Goal: Task Accomplishment & Management: Manage account settings

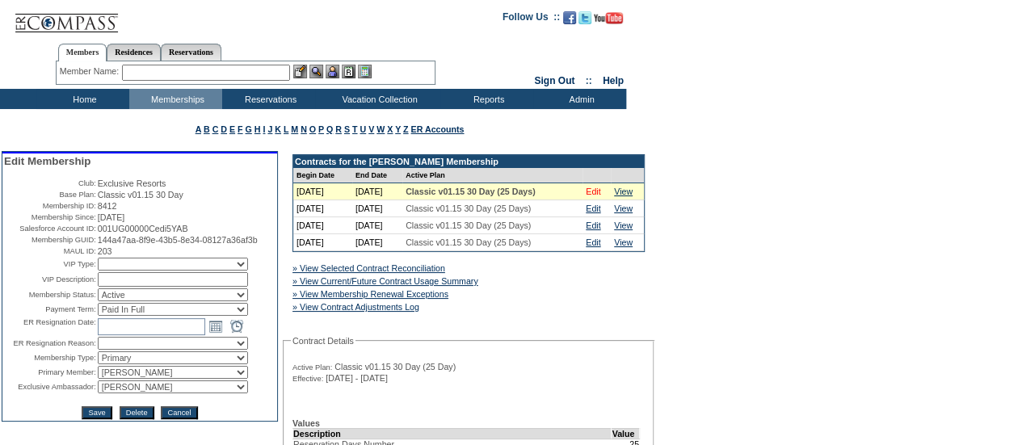
click at [600, 193] on link "Edit" at bounding box center [593, 192] width 15 height 10
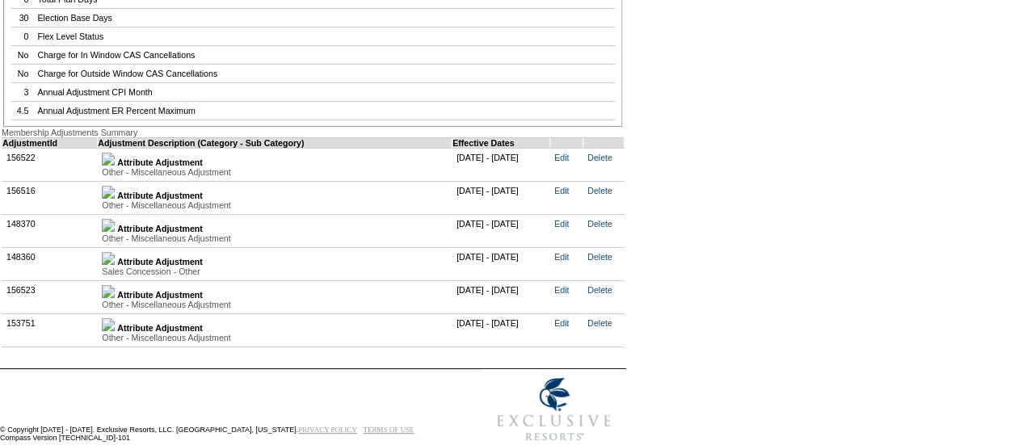
scroll to position [3222, 0]
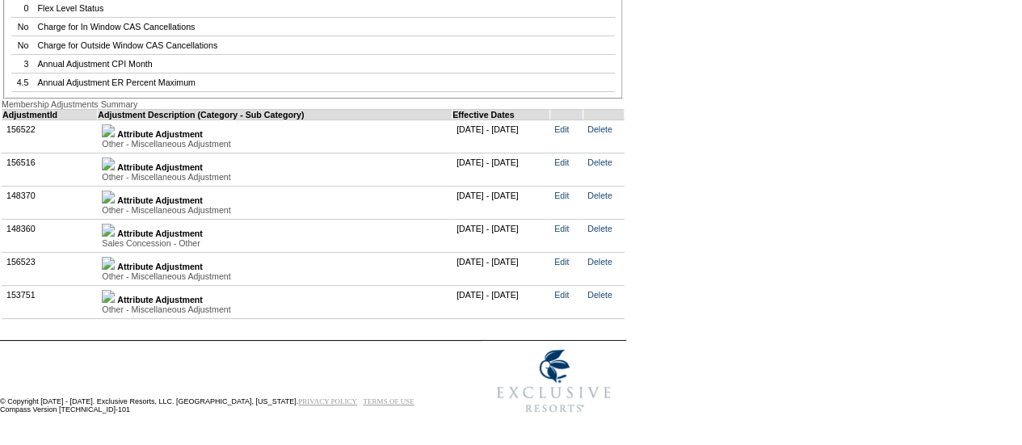
click at [115, 139] on link at bounding box center [108, 134] width 13 height 10
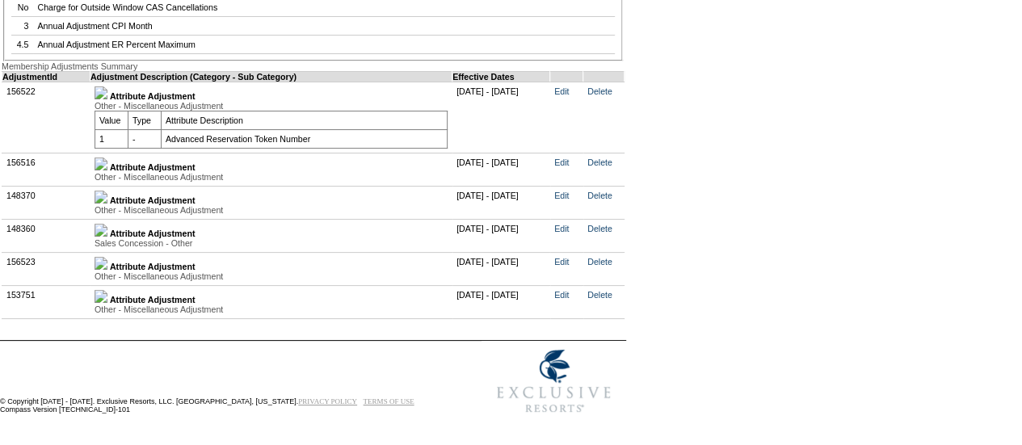
click at [107, 170] on img at bounding box center [100, 163] width 13 height 13
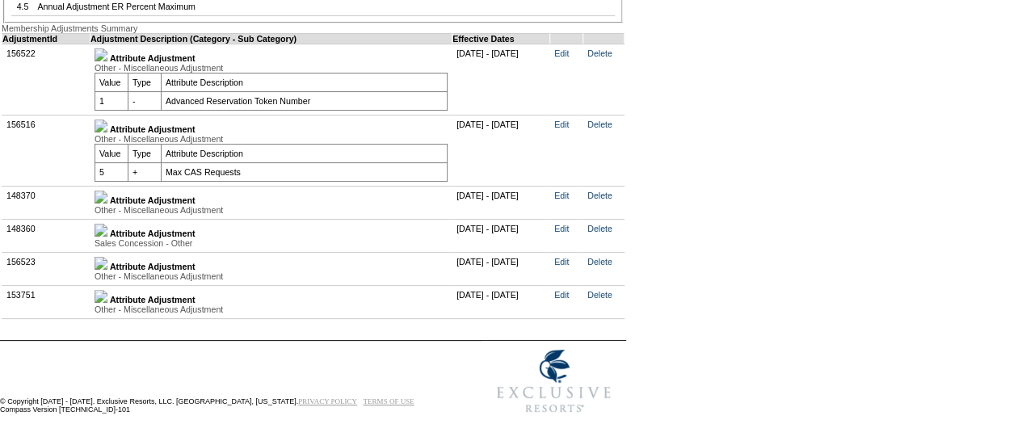
click at [107, 205] on link at bounding box center [100, 200] width 13 height 10
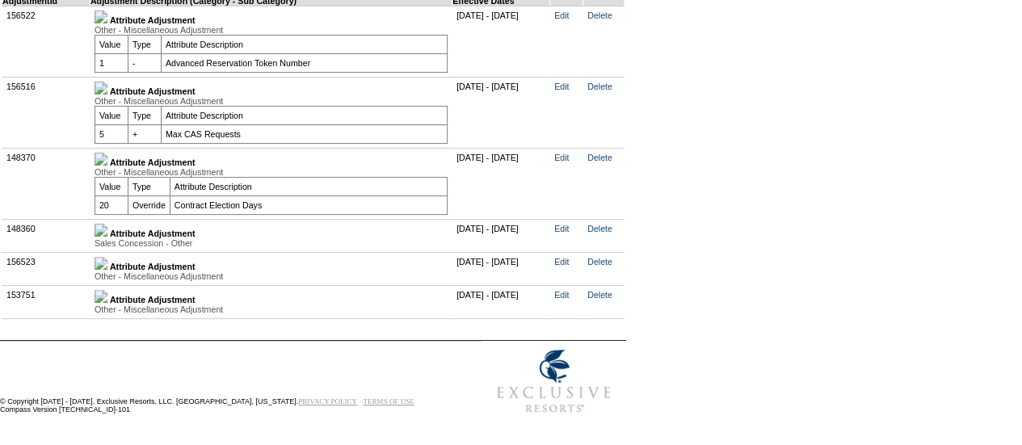
scroll to position [3288, 0]
click at [107, 237] on img at bounding box center [100, 230] width 13 height 13
